Goal: Task Accomplishment & Management: Manage account settings

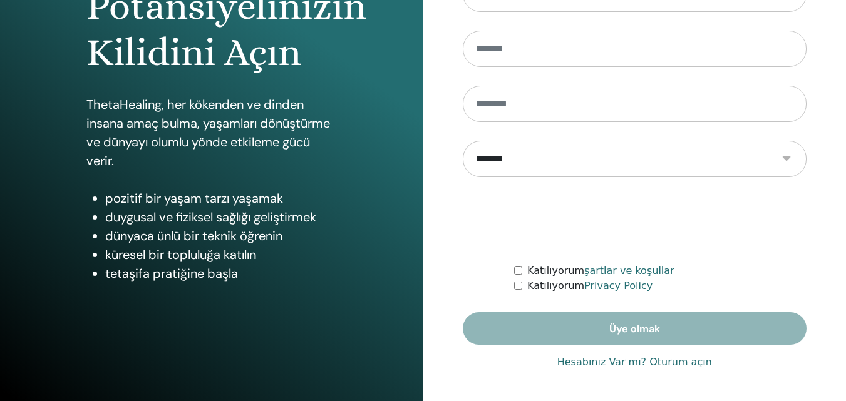
scroll to position [200, 0]
type input "**********"
click at [592, 362] on link "Hesabınız Var mı? Oturum açın" at bounding box center [634, 362] width 155 height 15
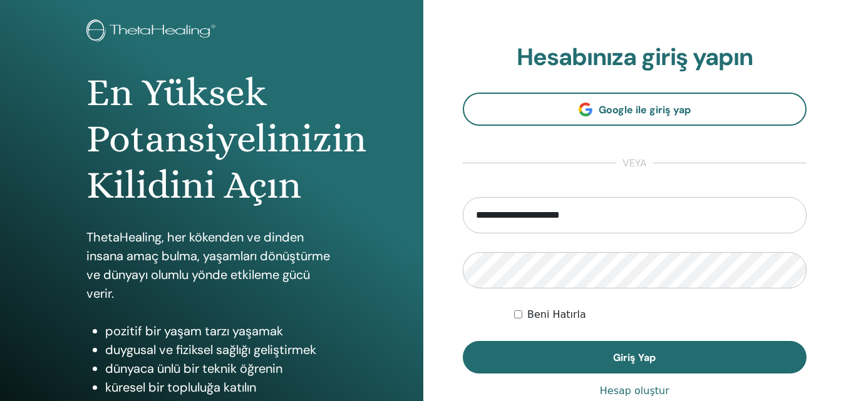
scroll to position [200, 0]
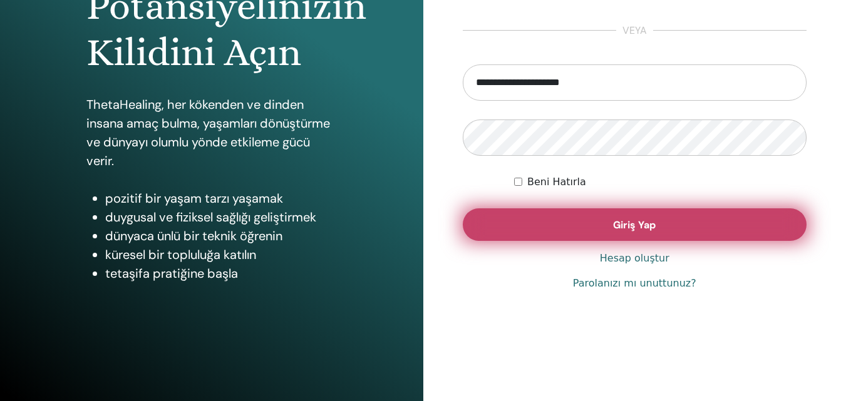
click at [610, 222] on button "Giriş Yap" at bounding box center [635, 225] width 344 height 33
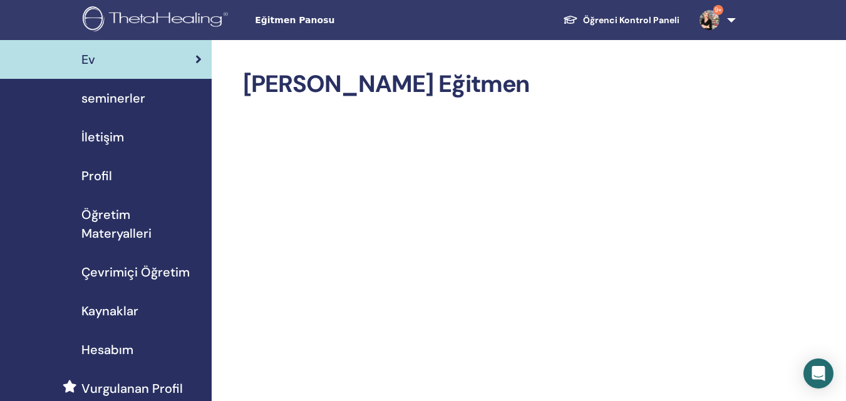
click at [130, 103] on span "seminerler" at bounding box center [113, 98] width 64 height 19
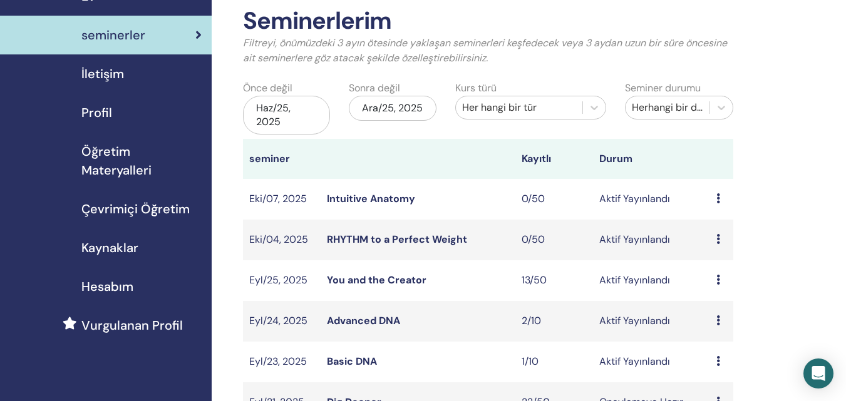
scroll to position [188, 0]
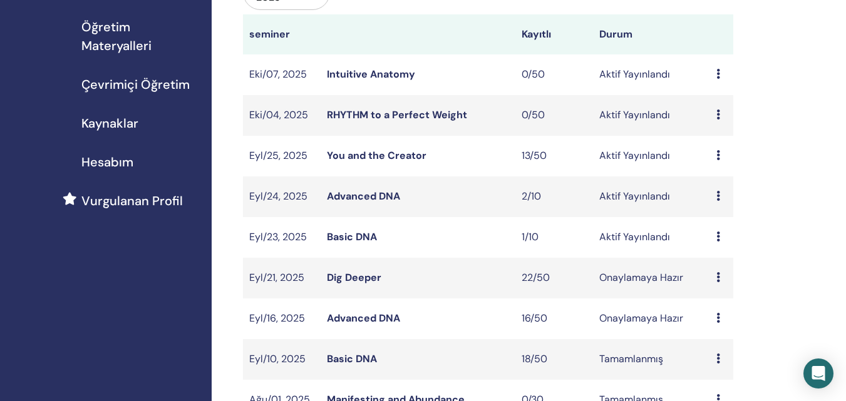
click at [381, 160] on link "You and the Creator" at bounding box center [377, 155] width 100 height 13
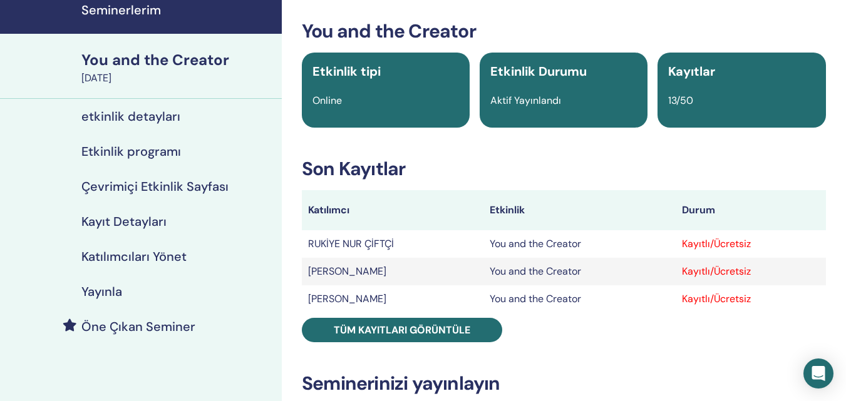
scroll to position [63, 0]
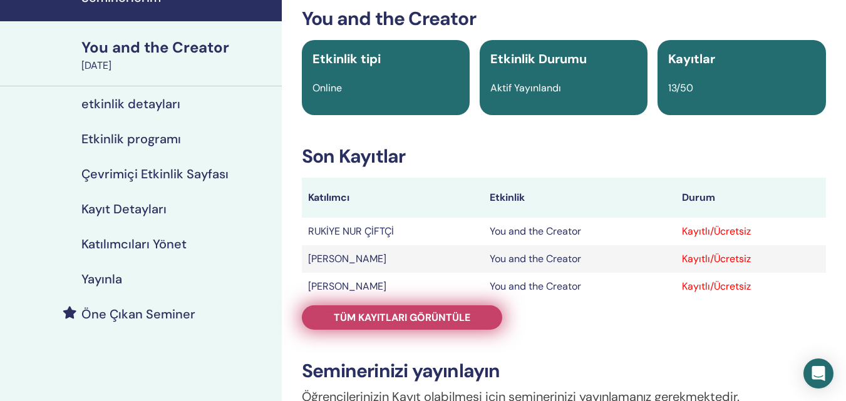
click at [438, 317] on span "Tüm kayıtları görüntüle" at bounding box center [402, 317] width 137 height 13
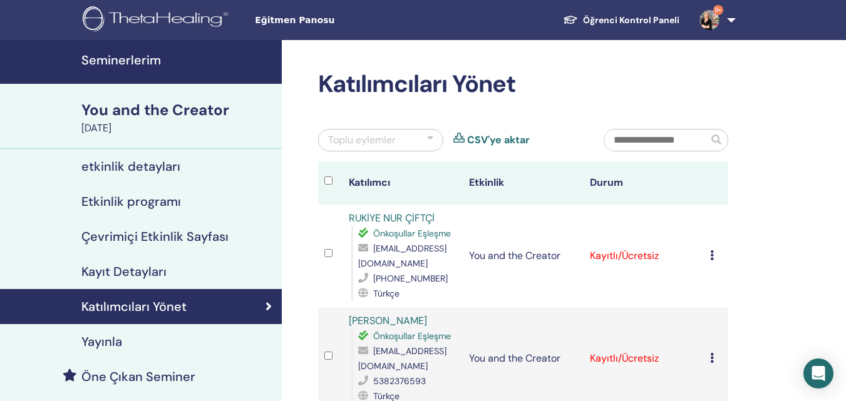
click at [145, 108] on div "You and the Creator" at bounding box center [177, 110] width 193 height 21
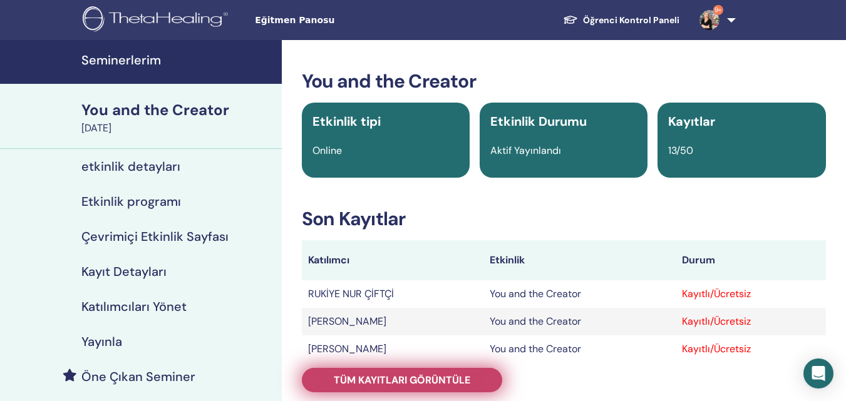
click at [370, 380] on span "Tüm kayıtları görüntüle" at bounding box center [402, 380] width 137 height 13
